Goal: Check status: Check status

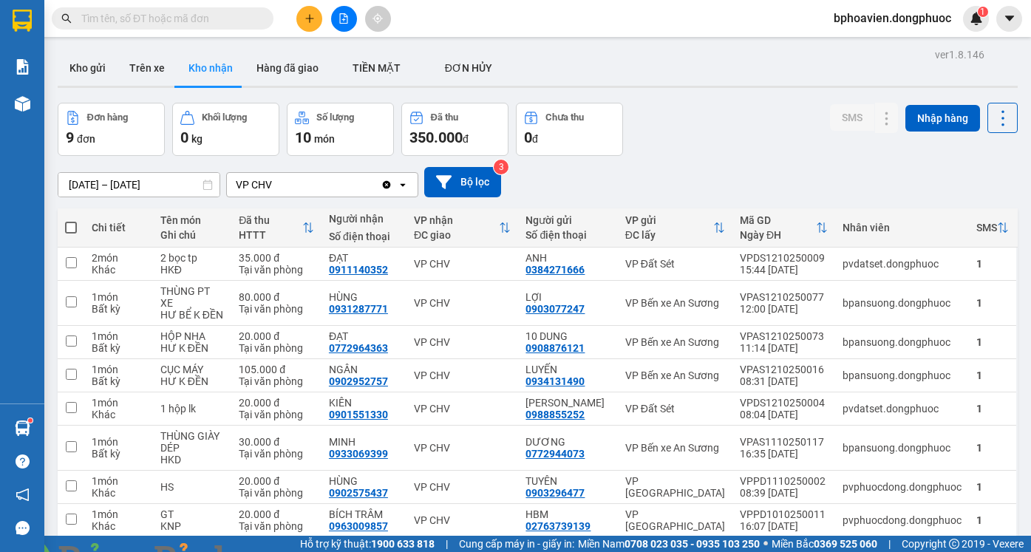
drag, startPoint x: 74, startPoint y: 61, endPoint x: 80, endPoint y: 551, distance: 490.7
click at [74, 63] on button "Kho gửi" at bounding box center [88, 67] width 60 height 35
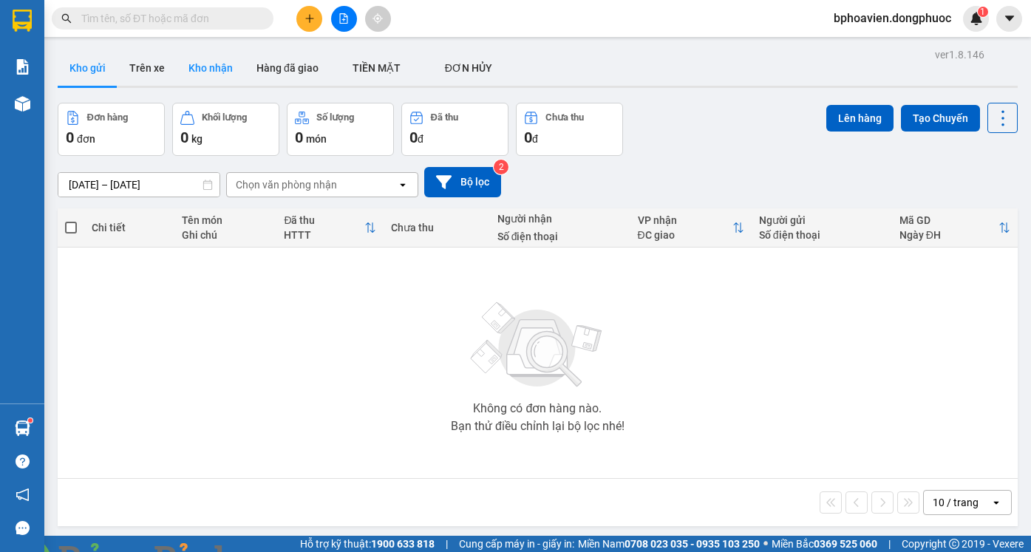
click at [214, 61] on button "Kho nhận" at bounding box center [211, 67] width 68 height 35
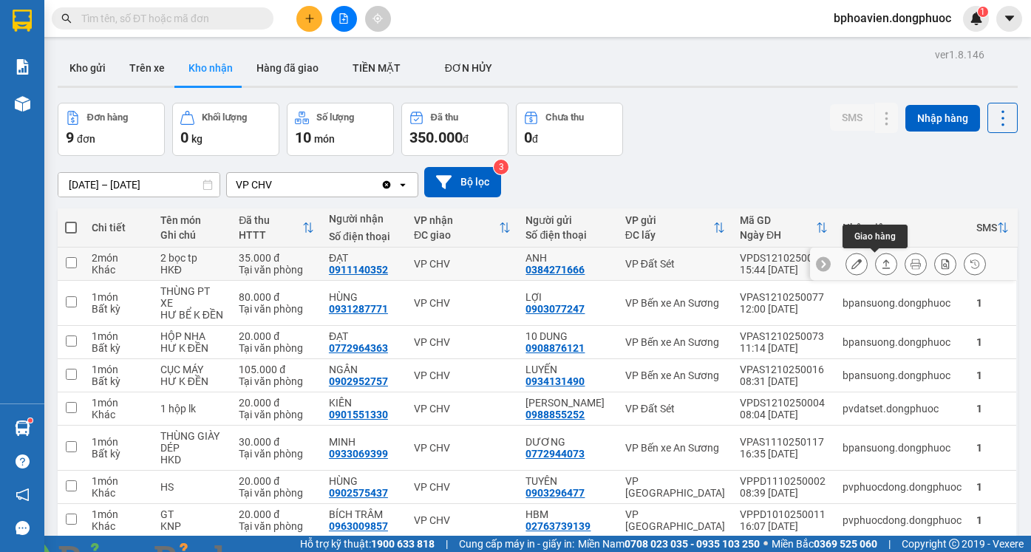
click at [876, 265] on button at bounding box center [886, 264] width 21 height 26
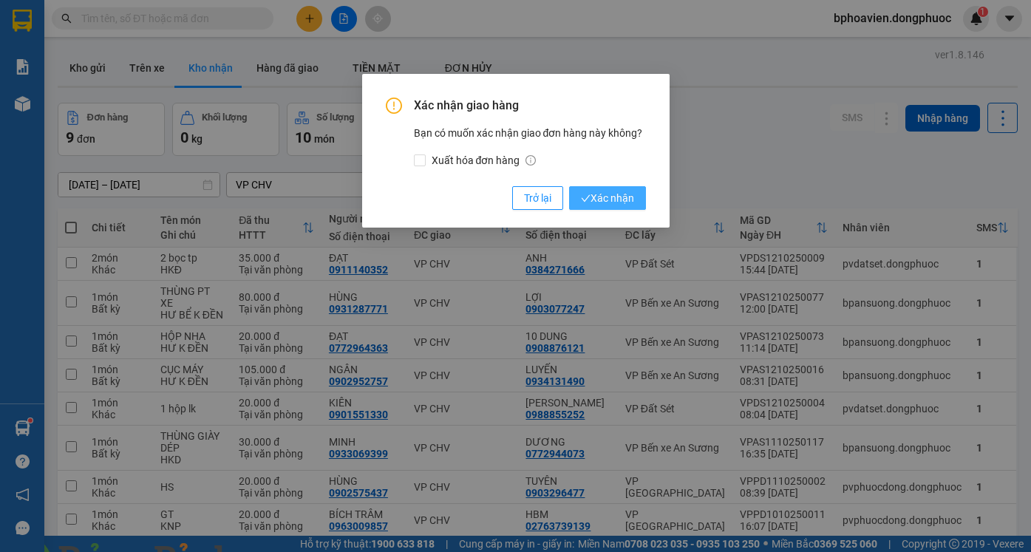
click at [597, 202] on span "Xác nhận" at bounding box center [607, 198] width 53 height 16
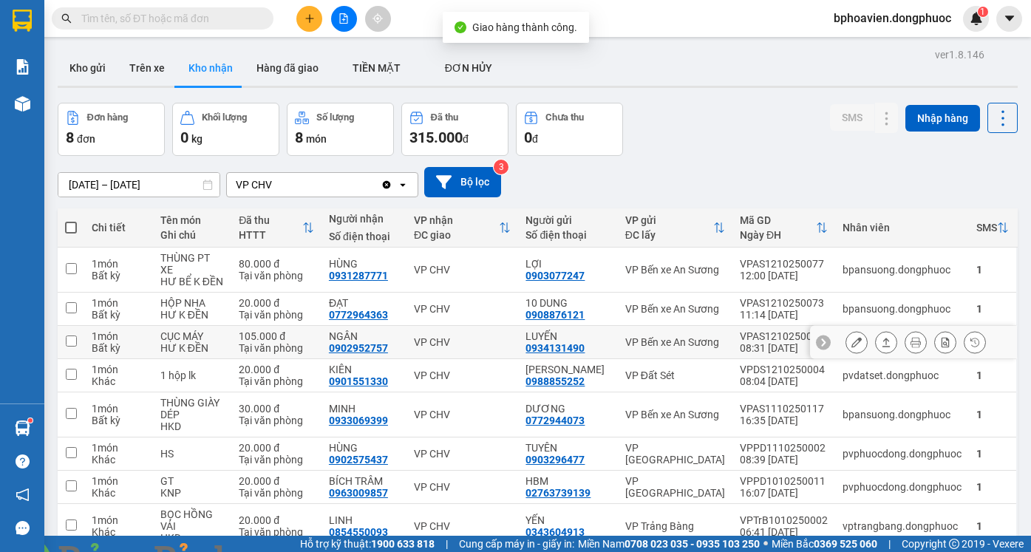
scroll to position [68, 0]
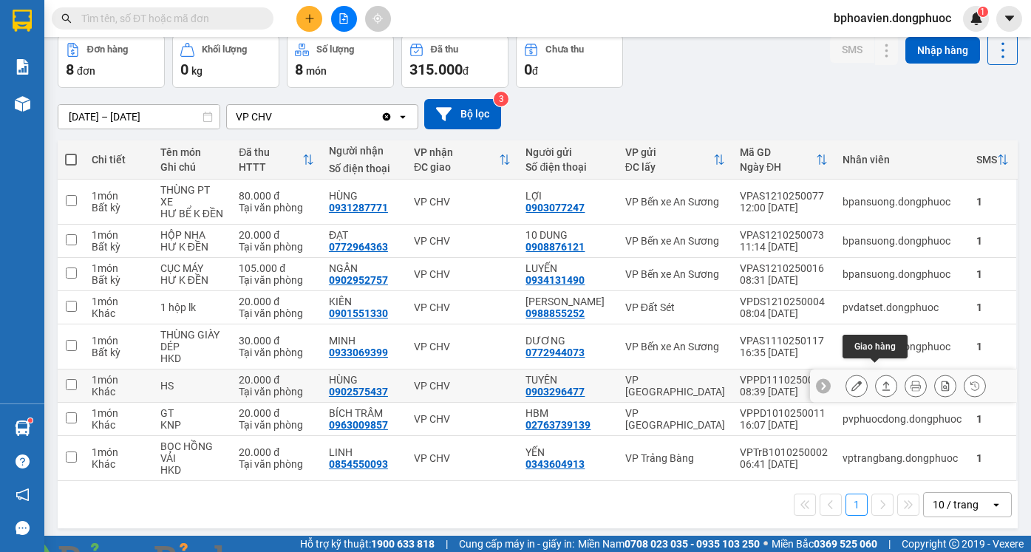
click at [882, 375] on button at bounding box center [886, 386] width 21 height 26
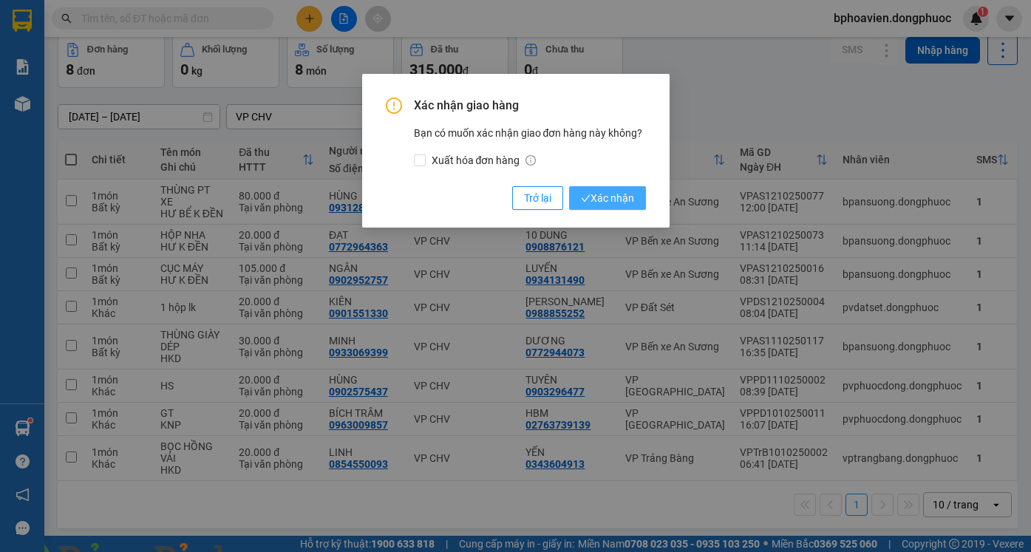
click at [594, 194] on span "Xác nhận" at bounding box center [607, 198] width 53 height 16
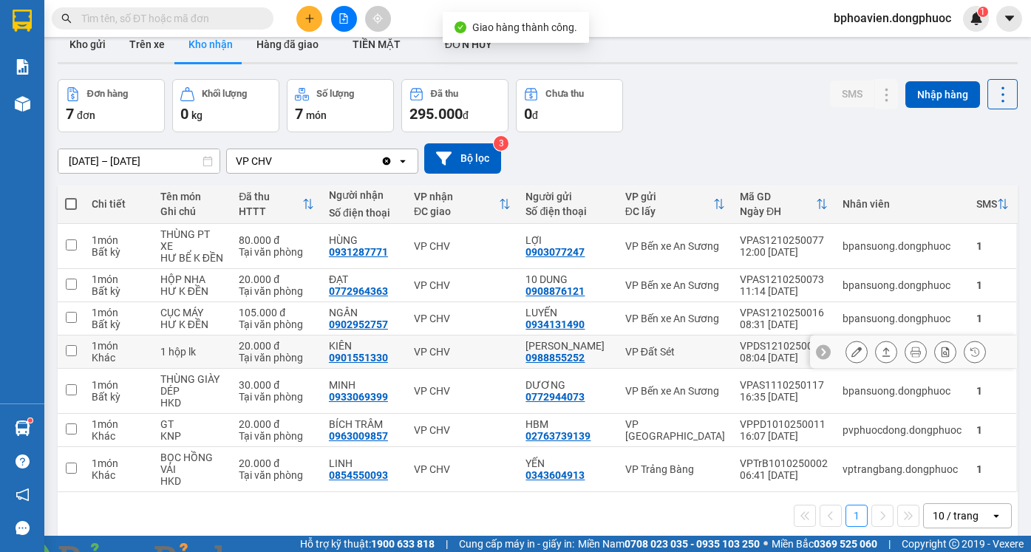
scroll to position [0, 0]
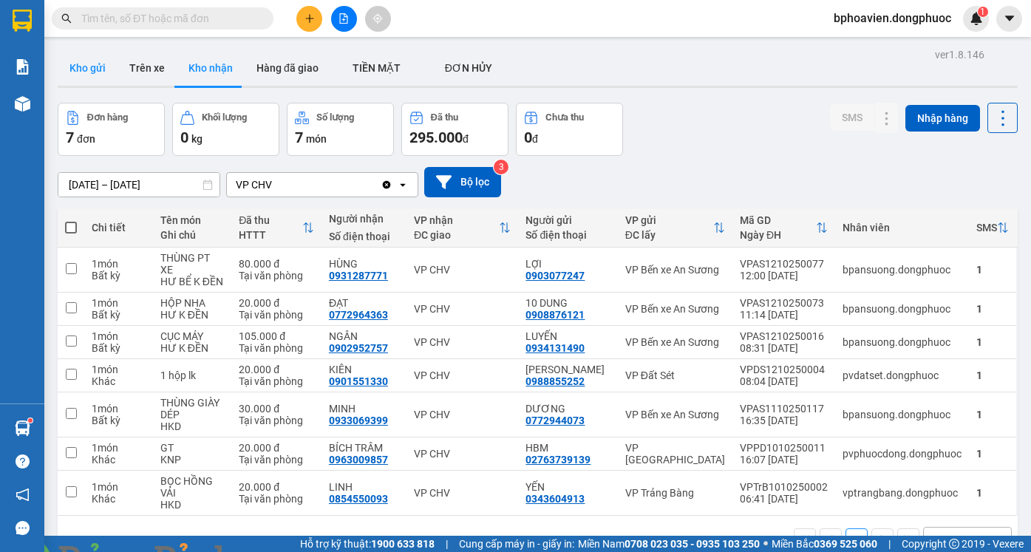
click at [92, 58] on button "Kho gửi" at bounding box center [88, 67] width 60 height 35
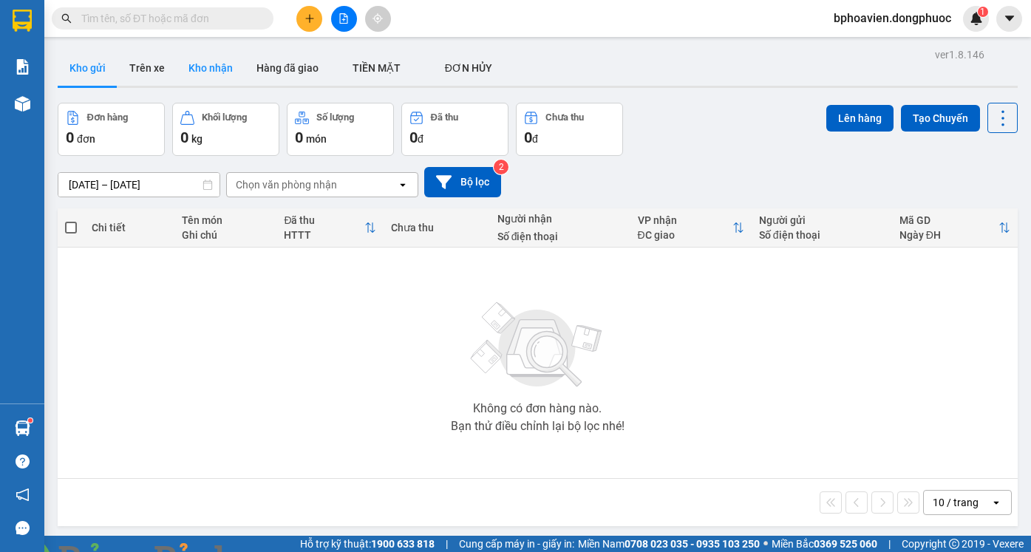
click at [210, 68] on button "Kho nhận" at bounding box center [211, 67] width 68 height 35
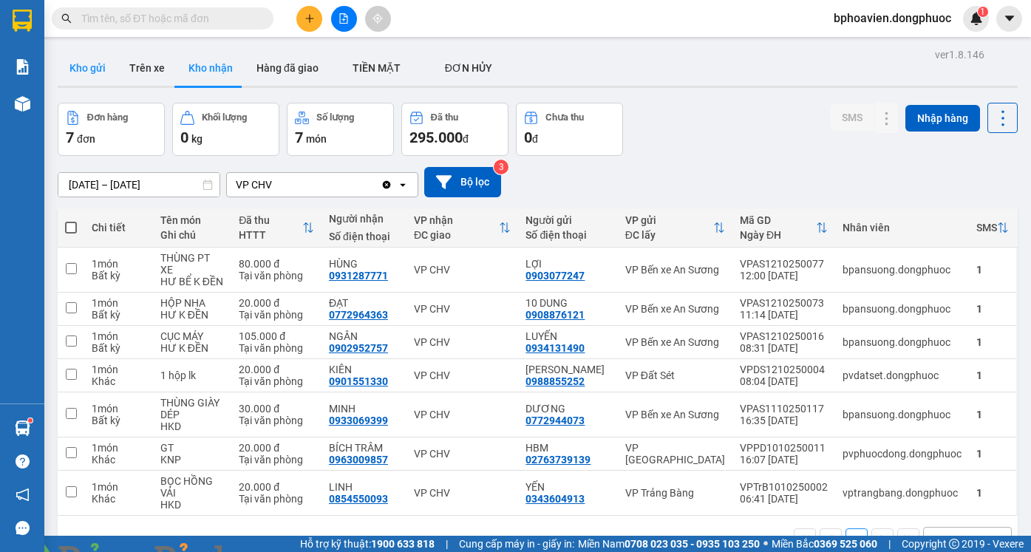
click at [81, 68] on button "Kho gửi" at bounding box center [88, 67] width 60 height 35
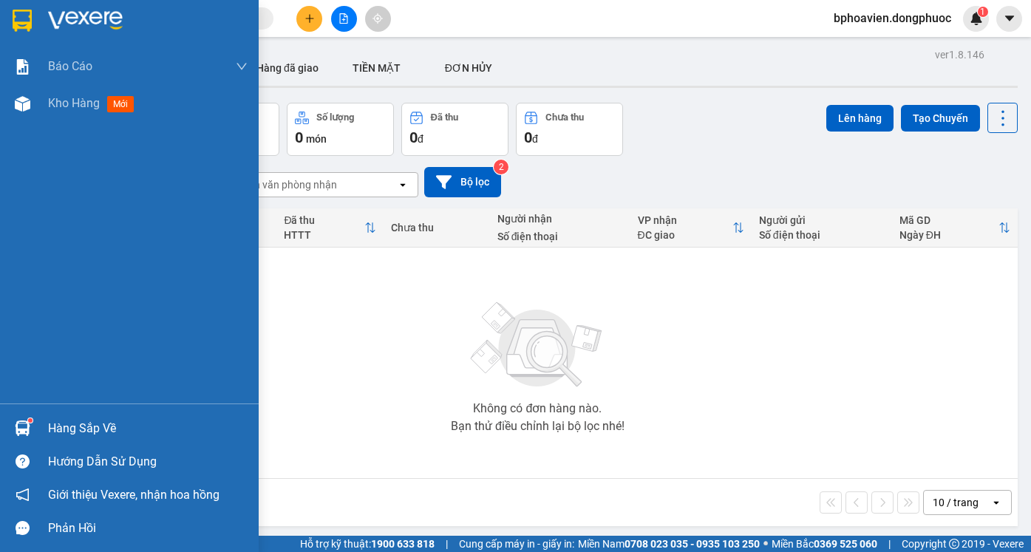
click at [61, 437] on div "Hàng sắp về" at bounding box center [148, 429] width 200 height 22
